Goal: Check status: Check status

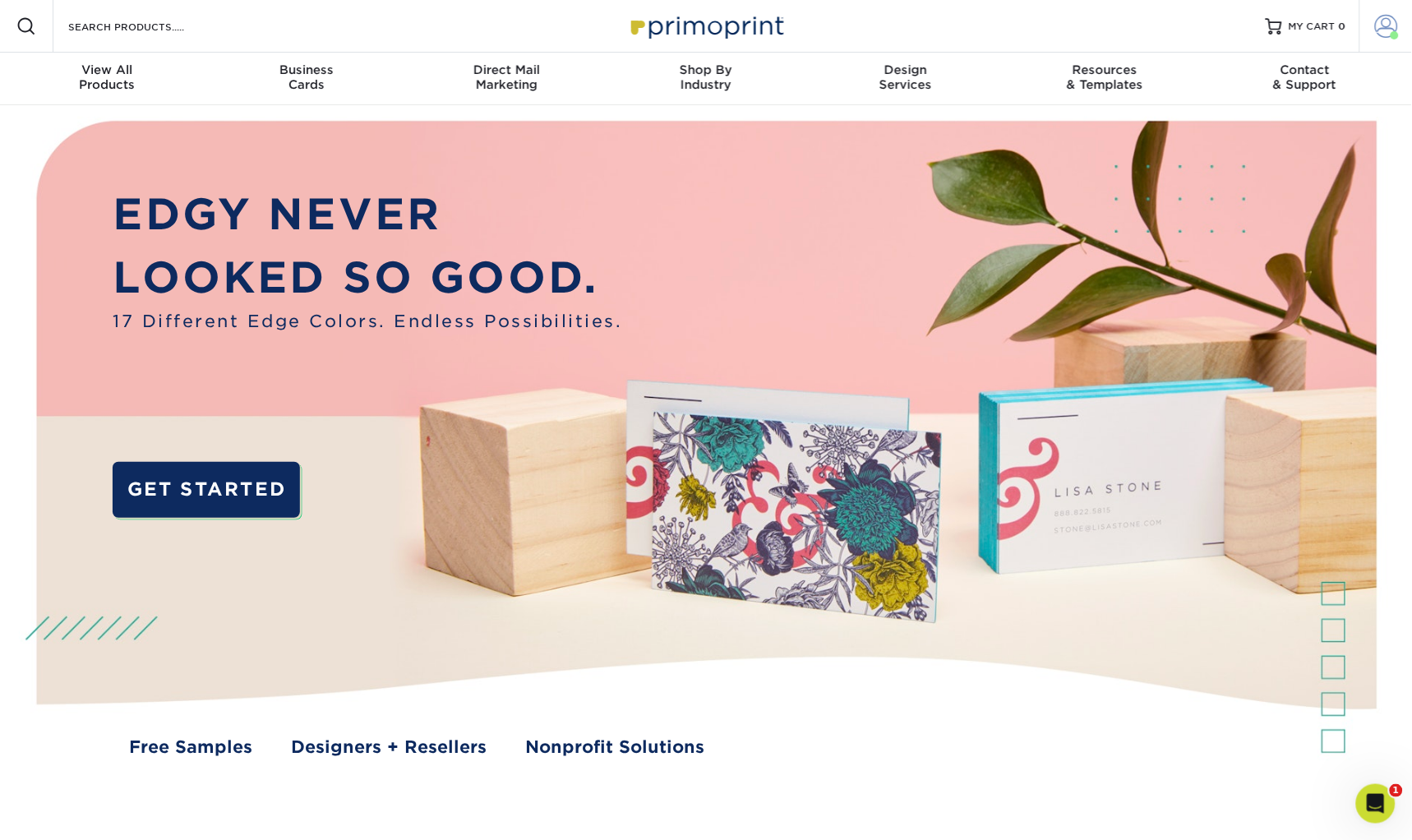
click at [1370, 28] on link "Account" at bounding box center [1385, 26] width 52 height 52
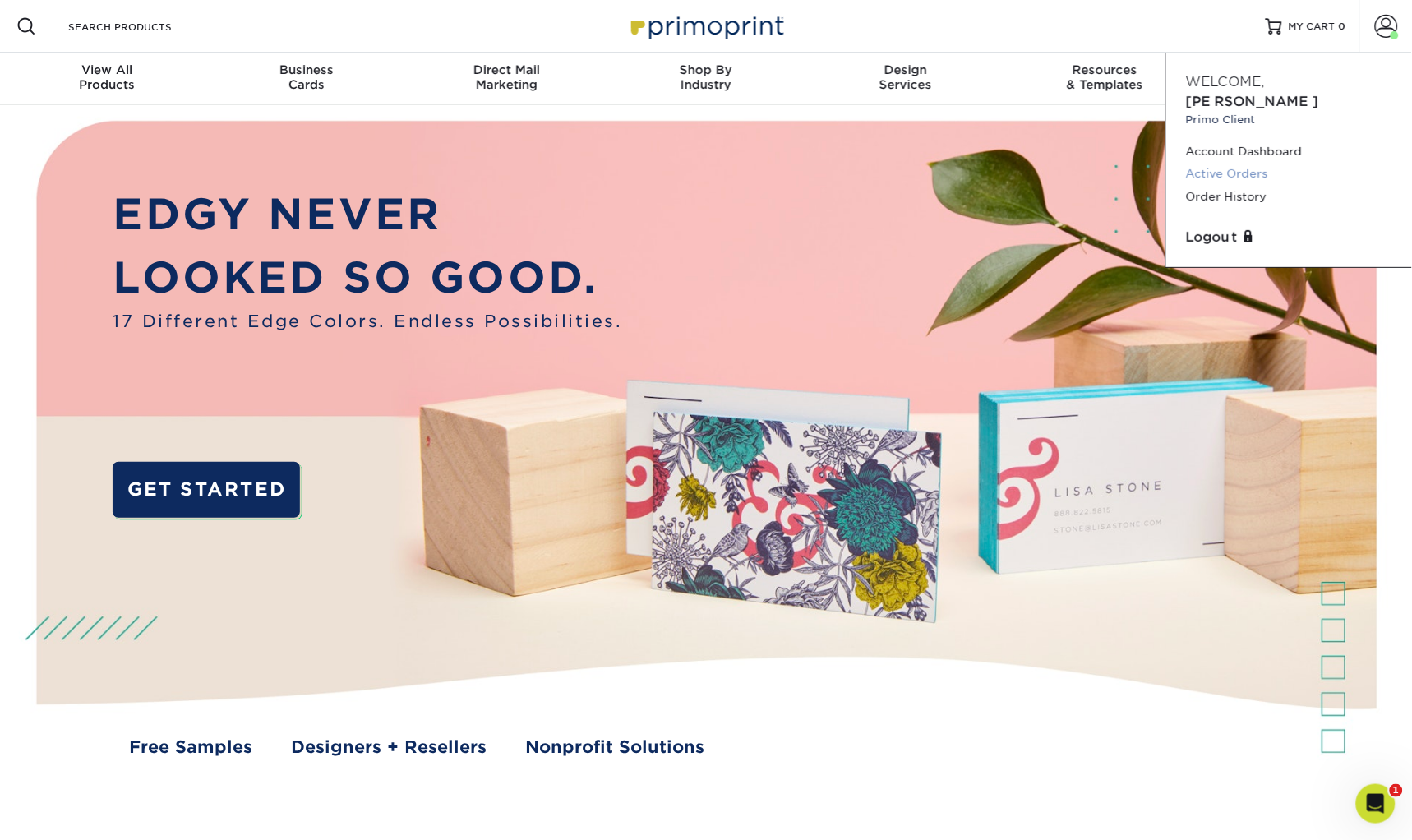
click at [1225, 163] on link "Active Orders" at bounding box center [1288, 173] width 206 height 22
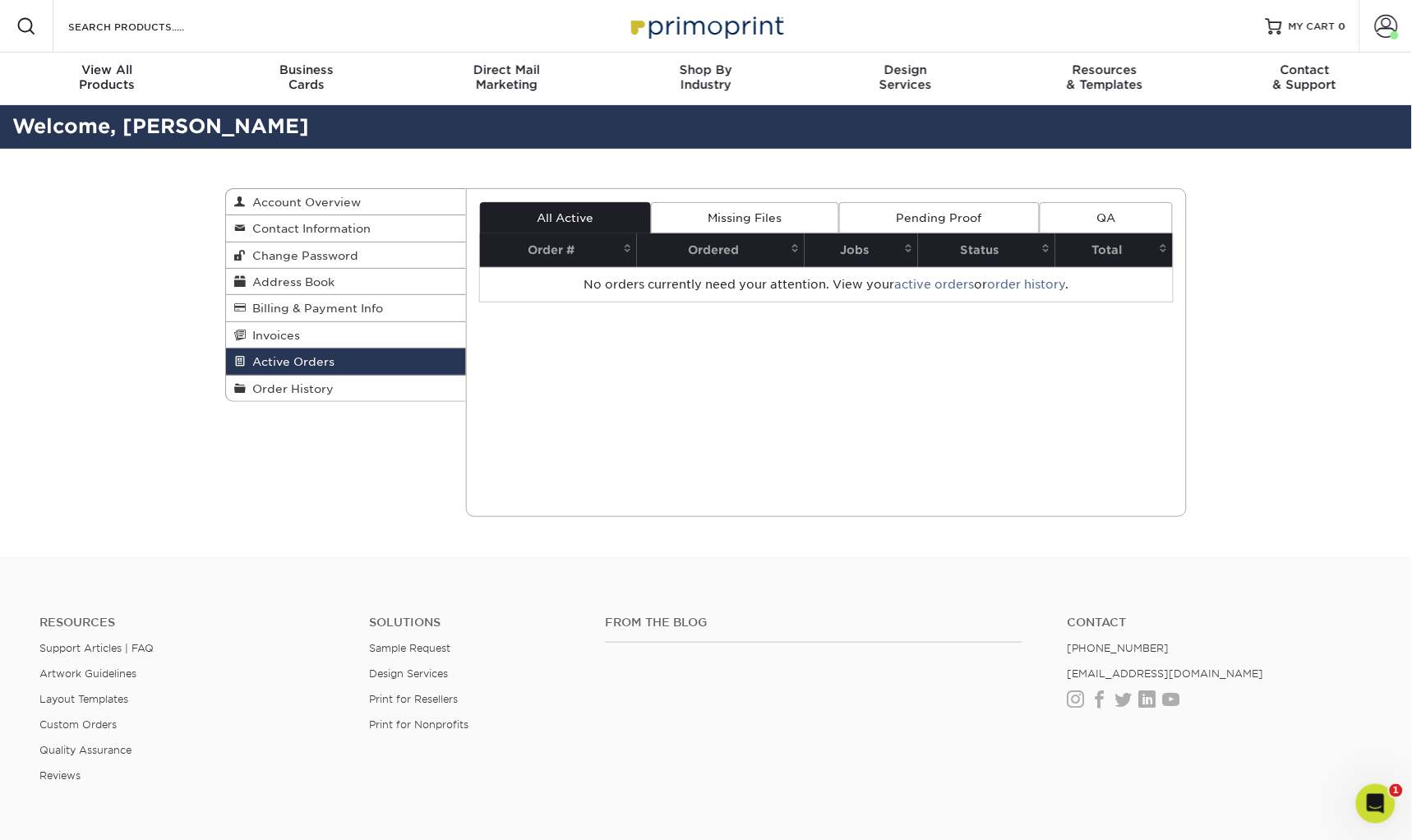
click at [924, 221] on link "Pending Proof" at bounding box center [939, 218] width 200 height 31
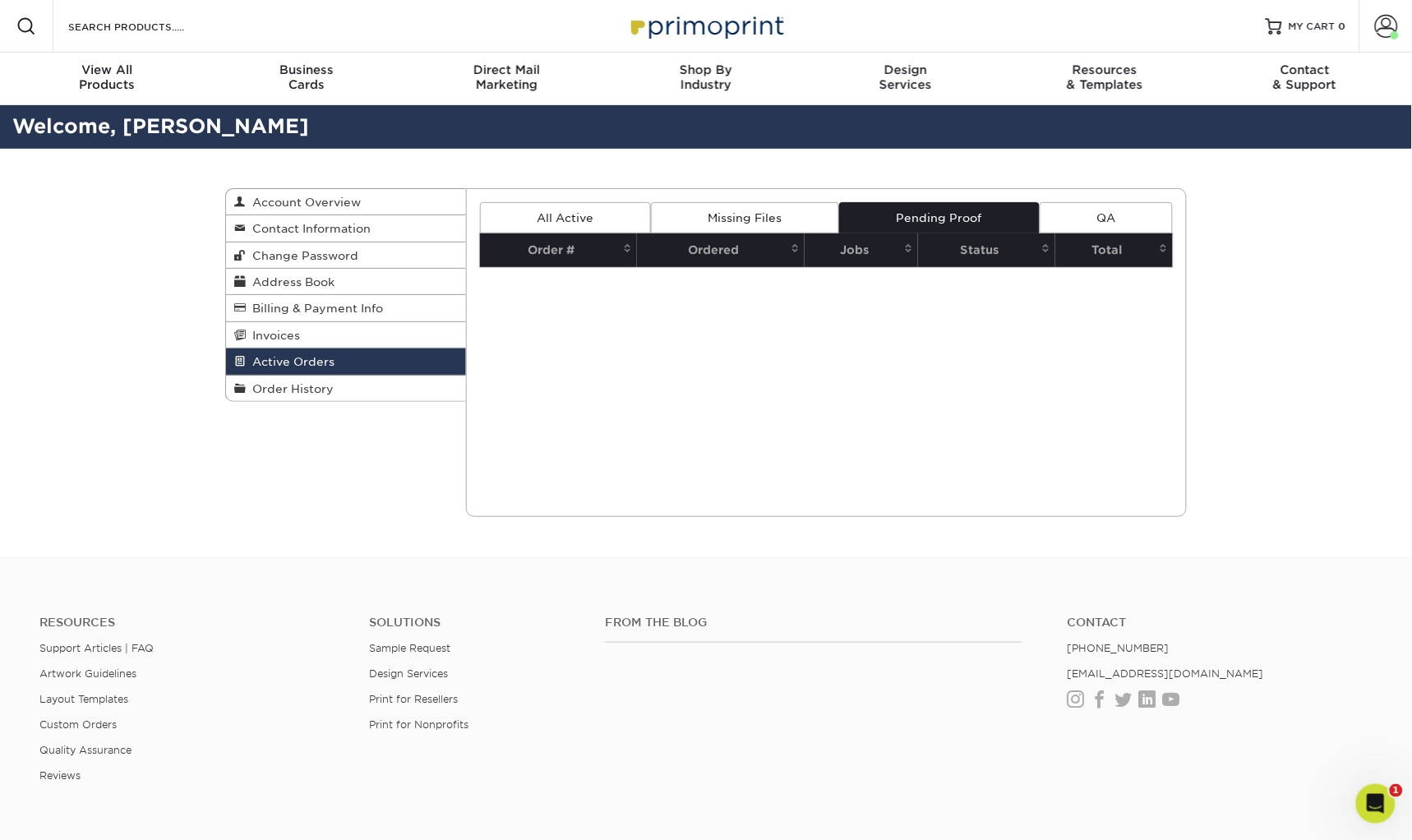
click at [566, 213] on link "All Active" at bounding box center [565, 218] width 171 height 31
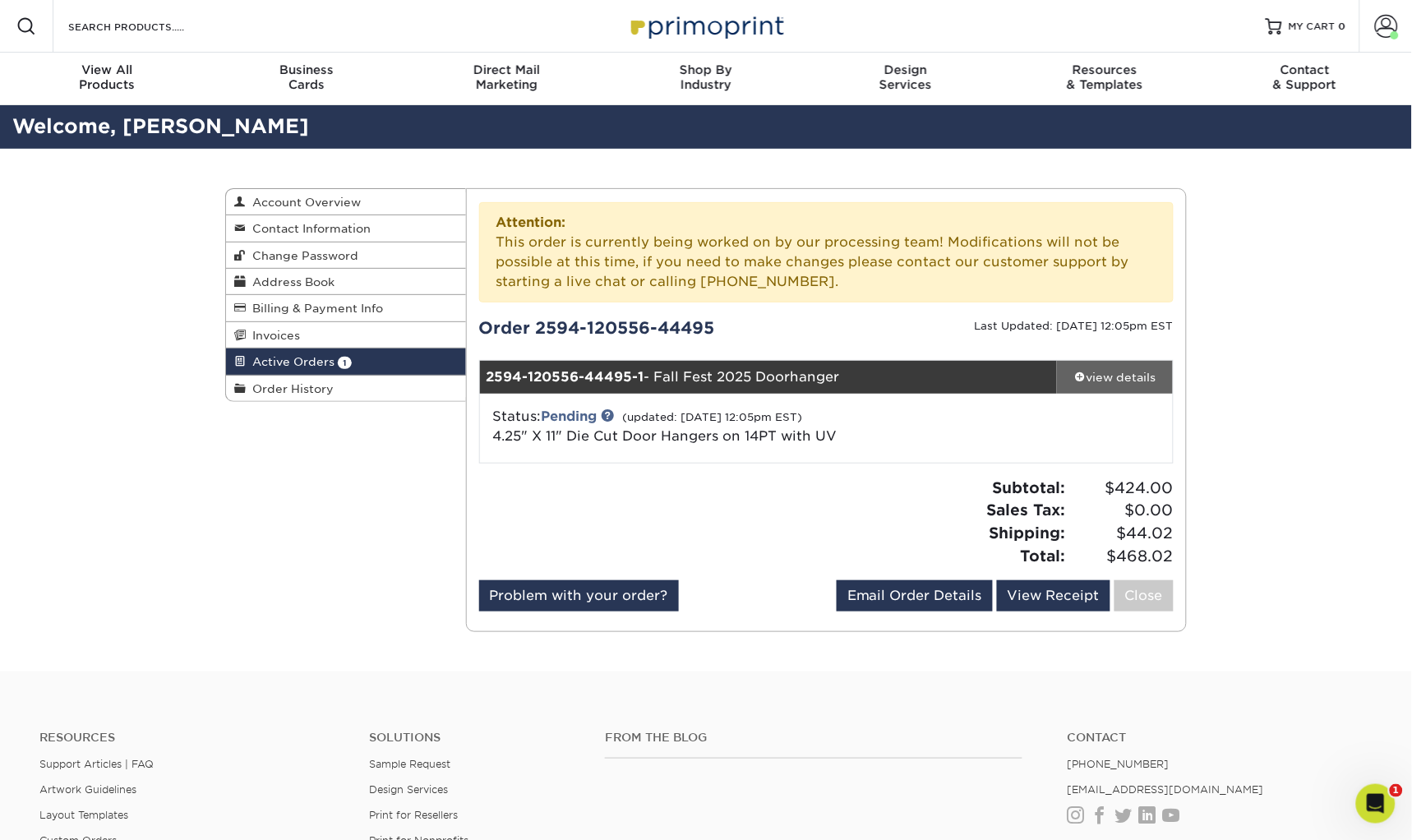
click at [1080, 374] on span at bounding box center [1080, 376] width 11 height 11
